Goal: Task Accomplishment & Management: Use online tool/utility

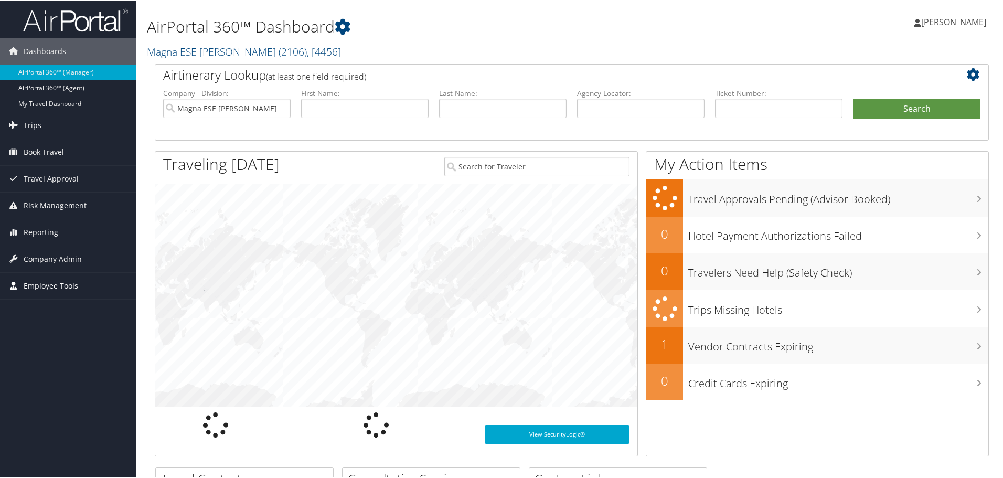
click at [35, 288] on span "Employee Tools" at bounding box center [51, 285] width 55 height 26
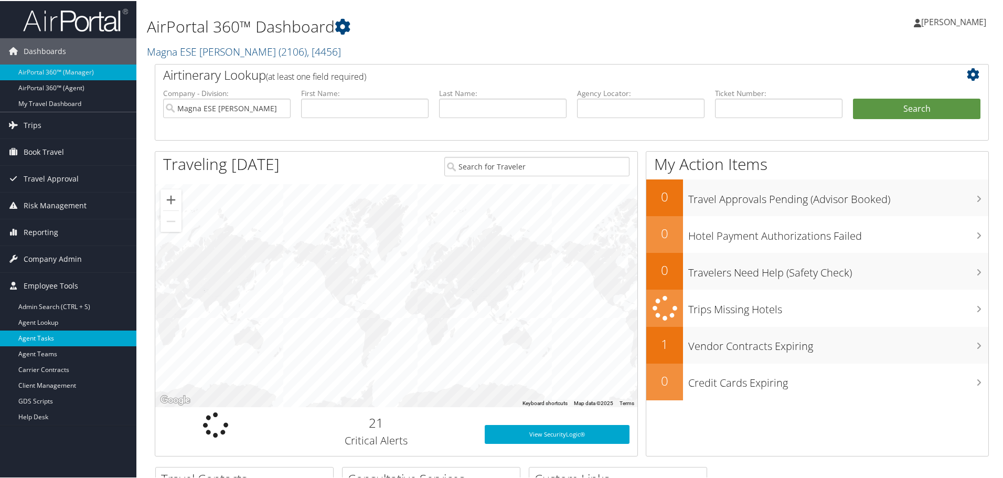
click at [29, 342] on link "Agent Tasks" at bounding box center [68, 337] width 136 height 16
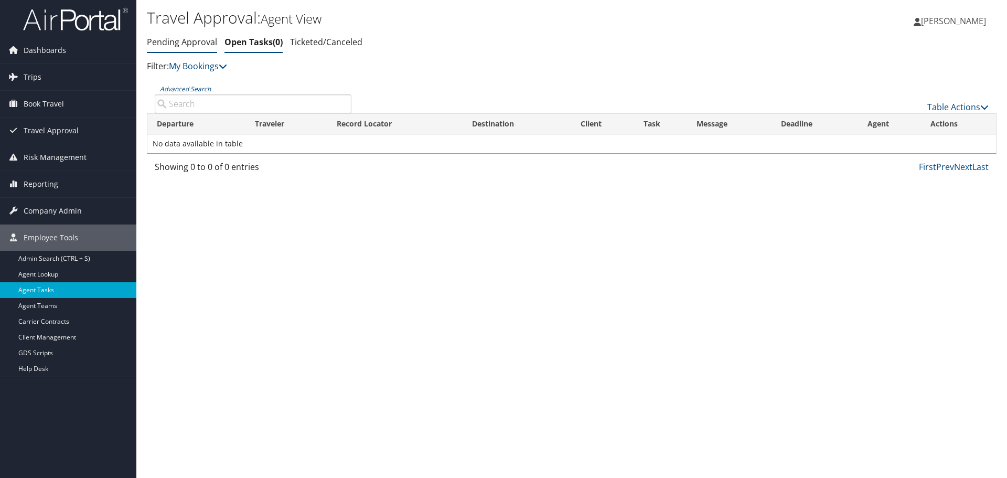
click at [193, 42] on link "Pending Approval" at bounding box center [182, 42] width 70 height 12
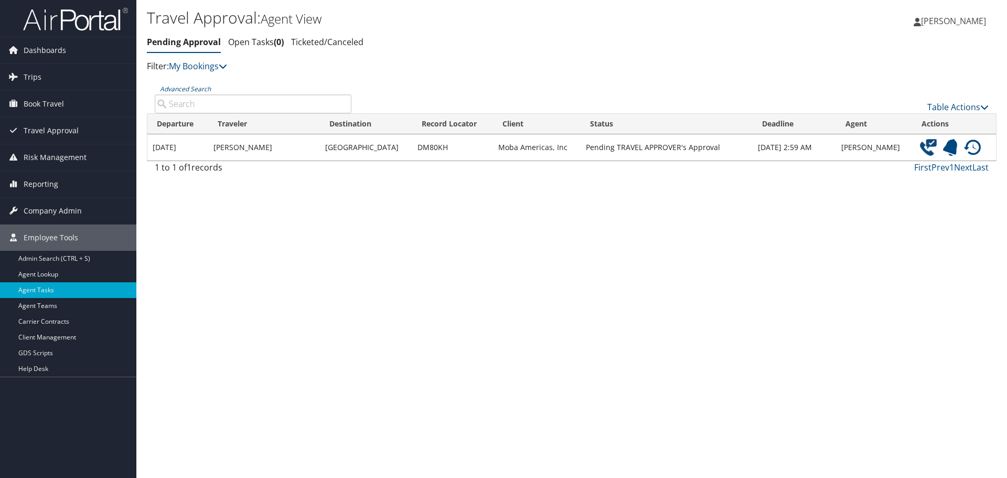
click at [928, 146] on img at bounding box center [928, 147] width 17 height 17
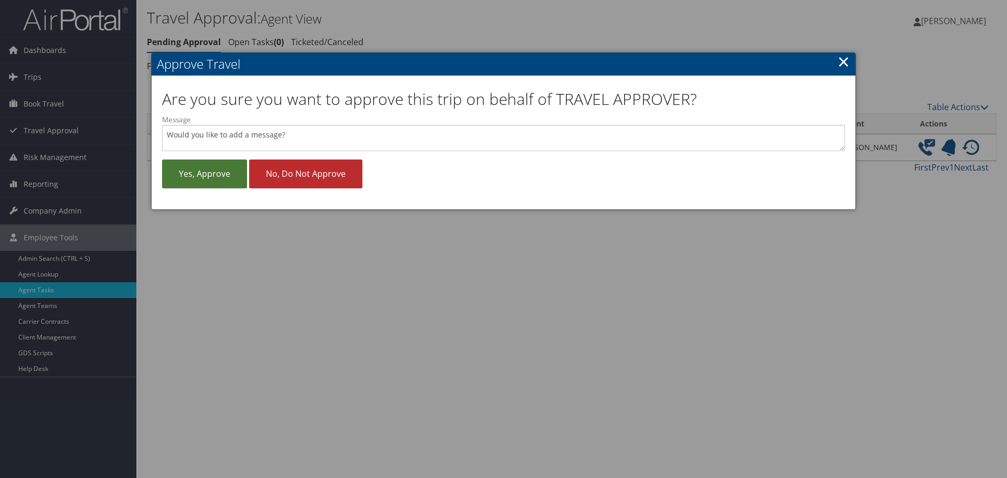
click at [190, 167] on link "Yes, approve" at bounding box center [204, 173] width 85 height 29
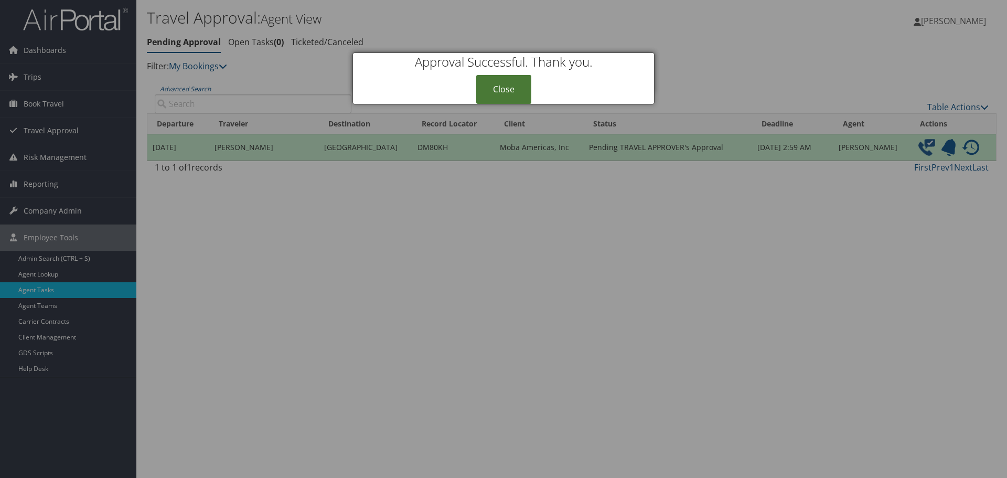
click at [522, 89] on link "Close" at bounding box center [503, 89] width 55 height 29
